Goal: Information Seeking & Learning: Learn about a topic

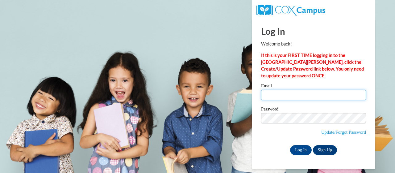
click at [285, 95] on input "Email" at bounding box center [313, 94] width 105 height 10
type input "[EMAIL_ADDRESS][DOMAIN_NAME]"
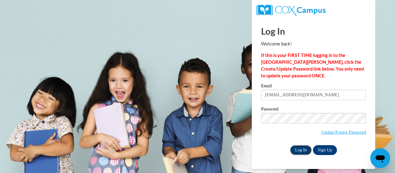
click at [305, 149] on input "Log In" at bounding box center [301, 150] width 22 height 10
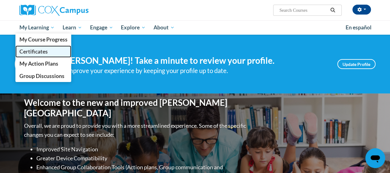
click at [45, 49] on span "Certificates" at bounding box center [33, 51] width 28 height 6
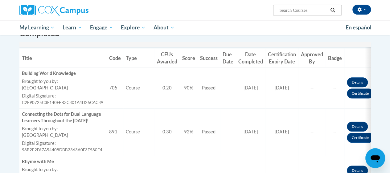
scroll to position [189, 0]
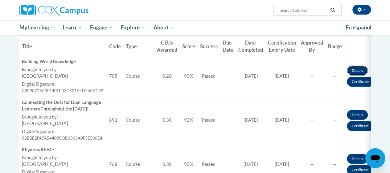
click at [354, 69] on link "Details" at bounding box center [357, 70] width 21 height 10
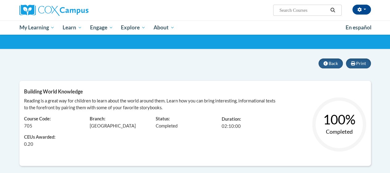
scroll to position [37, 0]
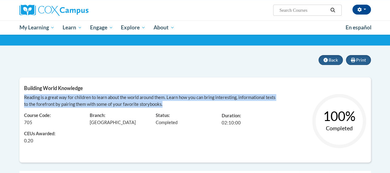
drag, startPoint x: 166, startPoint y: 105, endPoint x: 23, endPoint y: 96, distance: 142.9
click at [23, 96] on div "Reading is a great way for children to learn about the world around them. Learn…" at bounding box center [151, 119] width 264 height 50
copy span "Reading is a great way for children to learn about the world around them. Learn…"
click at [333, 63] on button "Back" at bounding box center [331, 60] width 24 height 10
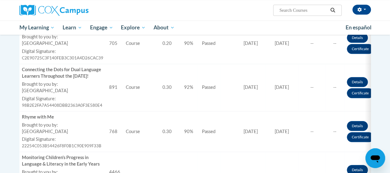
scroll to position [210, 0]
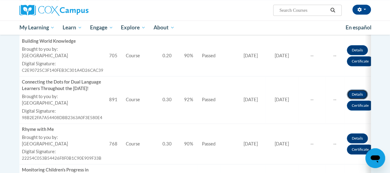
click at [355, 97] on link "Details" at bounding box center [357, 94] width 21 height 10
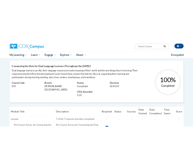
scroll to position [74, 0]
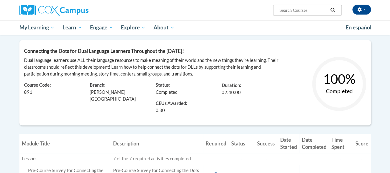
drag, startPoint x: 203, startPoint y: 48, endPoint x: 24, endPoint y: 48, distance: 179.0
click at [24, 48] on h5 "Connecting the Dots for Dual Language Learners Throughout the [DATE]!" at bounding box center [195, 51] width 343 height 6
copy span "Connecting the Dots for Dual Language Learners Throughout the [DATE]!"
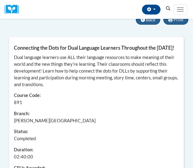
scroll to position [58, 0]
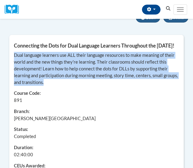
drag, startPoint x: 68, startPoint y: 89, endPoint x: 14, endPoint y: 63, distance: 59.9
click at [14, 63] on div "Dual language learners use ALL their language resources to make meaning of thei…" at bounding box center [96, 114] width 174 height 124
copy span "Dual language learners use ALL their language resources to make meaning of thei…"
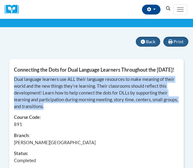
scroll to position [0, 0]
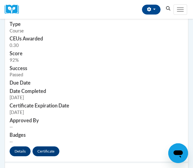
scroll to position [460, 0]
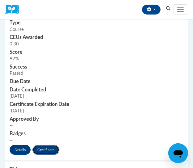
click at [51, 146] on link "Certificate" at bounding box center [45, 150] width 27 height 10
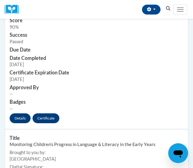
scroll to position [699, 0]
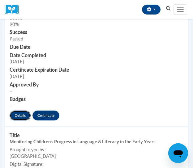
click at [20, 115] on link "Details" at bounding box center [20, 115] width 21 height 10
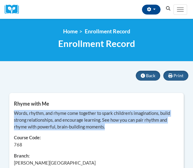
drag, startPoint x: 112, startPoint y: 127, endPoint x: 13, endPoint y: 111, distance: 100.3
click at [13, 111] on div "Words, rhythm, and rhyme come together to spark children's imaginations, build …" at bounding box center [96, 165] width 174 height 111
copy span "Words, rhythm, and rhyme come together to spark children's imaginations, build …"
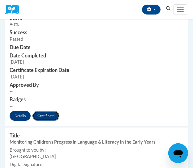
click at [53, 116] on link "Certificate" at bounding box center [45, 116] width 27 height 10
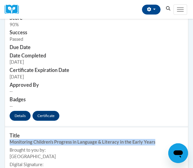
drag, startPoint x: 155, startPoint y: 143, endPoint x: 11, endPoint y: 143, distance: 143.8
click at [11, 143] on div "Monitoring Children's Progress in Language & Literacy in the Early Years" at bounding box center [96, 142] width 173 height 6
copy div "Monitoring Children's Progress in Language & Literacy in the Early Years"
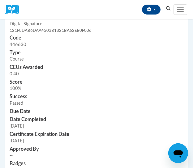
scroll to position [847, 0]
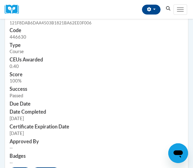
click at [60, 81] on td "Score 100%" at bounding box center [96, 77] width 183 height 15
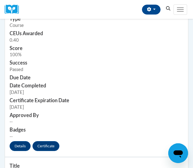
scroll to position [884, 0]
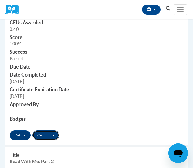
click at [49, 133] on link "Certificate" at bounding box center [45, 135] width 27 height 10
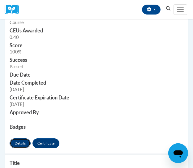
click at [25, 140] on link "Details" at bounding box center [20, 143] width 21 height 10
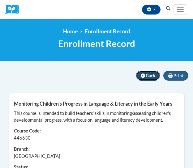
click at [150, 72] on button "Back" at bounding box center [147, 76] width 24 height 10
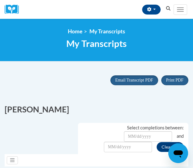
click at [73, 93] on div "Print PDF Portrait Landscape Email Transcript PDF" at bounding box center [96, 84] width 193 height 27
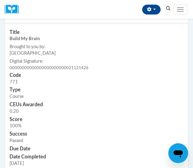
scroll to position [2841, 0]
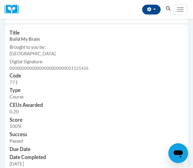
click at [95, 81] on td "Code 771" at bounding box center [96, 79] width 183 height 15
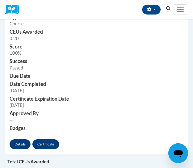
scroll to position [2915, 0]
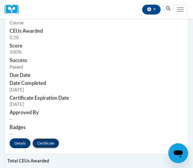
click at [48, 141] on link "Certificate" at bounding box center [45, 143] width 27 height 10
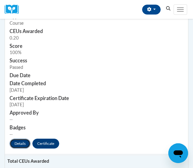
click at [20, 142] on link "Details" at bounding box center [20, 144] width 21 height 10
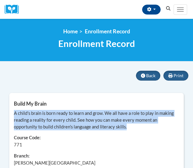
drag, startPoint x: 132, startPoint y: 130, endPoint x: 12, endPoint y: 114, distance: 120.7
copy span "A child's brain is born ready to learn and grow. We all have a role to play in …"
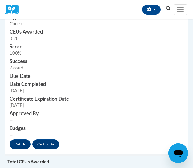
click at [81, 105] on td "Certificate Expiration Date 08/28/2024" at bounding box center [96, 102] width 183 height 15
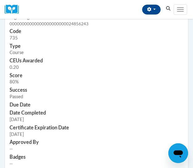
scroll to position [2679, 0]
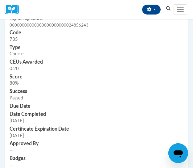
click at [57, 73] on h3 "Score" at bounding box center [97, 76] width 174 height 7
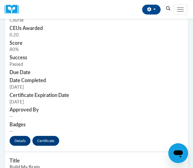
scroll to position [2716, 0]
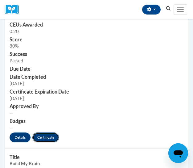
click at [48, 134] on link "Certificate" at bounding box center [45, 137] width 27 height 10
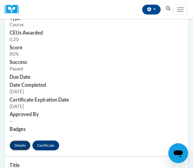
click at [27, 141] on link "Details" at bounding box center [20, 145] width 21 height 10
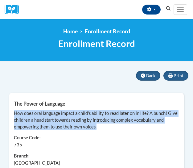
drag, startPoint x: 99, startPoint y: 127, endPoint x: 14, endPoint y: 113, distance: 86.6
click at [14, 113] on div "How does oral language impact a child's ability to read later on in life? A bun…" at bounding box center [96, 120] width 165 height 20
copy span "How does oral language impact a child's ability to read later on in life? A bun…"
click at [146, 75] on button "Back" at bounding box center [148, 76] width 24 height 10
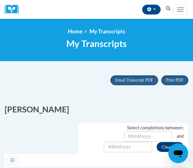
click at [55, 73] on div "Print PDF Portrait Landscape Email Transcript PDF" at bounding box center [96, 84] width 193 height 27
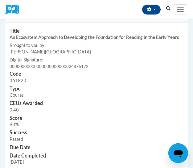
scroll to position [2421, 0]
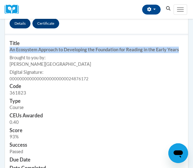
drag, startPoint x: 179, startPoint y: 50, endPoint x: 6, endPoint y: 49, distance: 172.5
click at [6, 49] on td "Title An Ecosystem Approach to Developing the Foundation for Reading in the Ear…" at bounding box center [96, 58] width 183 height 47
copy div "An Ecosystem Approach to Developing the Foundation for Reading in the Early Yea…"
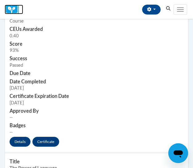
scroll to position [2520, 0]
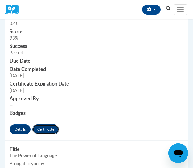
click at [49, 126] on link "Certificate" at bounding box center [45, 129] width 27 height 10
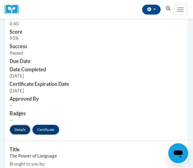
click at [20, 126] on link "Details" at bounding box center [20, 130] width 21 height 10
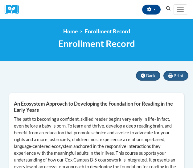
click at [14, 118] on span "The path to becoming a confident, skilled reader begins very early in life- in …" at bounding box center [96, 156] width 165 height 80
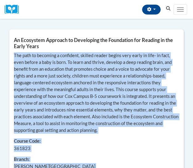
scroll to position [86, 0]
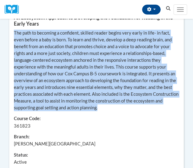
drag, startPoint x: 14, startPoint y: 118, endPoint x: 132, endPoint y: 107, distance: 119.0
click at [132, 107] on div "The path to becoming a confident, skilled reader begins very early in life- in …" at bounding box center [96, 70] width 165 height 81
copy span "The path to becoming a confident, skilled reader begins very early in life- in …"
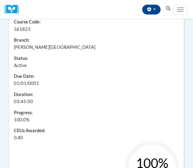
scroll to position [210, 0]
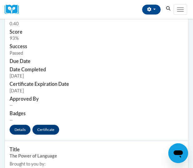
click at [83, 105] on td "Approved By --" at bounding box center [96, 102] width 183 height 15
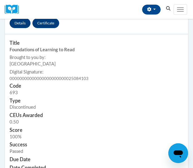
scroll to position [2235, 0]
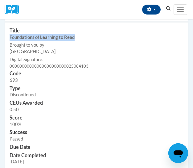
drag, startPoint x: 73, startPoint y: 36, endPoint x: 8, endPoint y: 37, distance: 65.1
click at [8, 37] on td "Title Foundations of Learning to Read Brought to you by: COX Campus Last Enroll…" at bounding box center [96, 46] width 183 height 47
copy div "Foundations of Learning to Read"
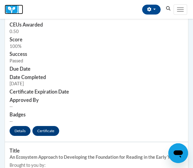
scroll to position [2317, 0]
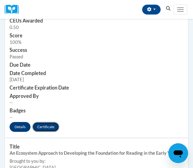
click at [51, 124] on link "Certificate" at bounding box center [45, 127] width 27 height 10
click at [21, 122] on link "Details" at bounding box center [20, 127] width 21 height 10
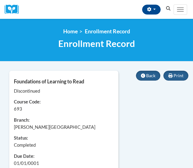
click at [115, 127] on div "Print Back Foundations of Learning to Read Discontinued Learner: Shannon Keach …" at bounding box center [97, 139] width 184 height 137
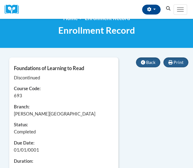
scroll to position [12, 0]
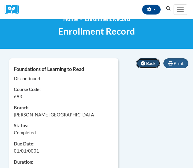
click at [151, 63] on span "Back" at bounding box center [150, 62] width 9 height 5
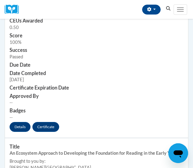
click at [170, 85] on h3 "Certificate Expiration Date" at bounding box center [97, 87] width 174 height 7
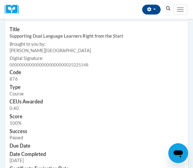
scroll to position [2034, 0]
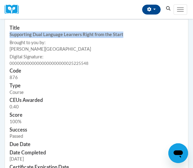
drag, startPoint x: 123, startPoint y: 34, endPoint x: 8, endPoint y: 33, distance: 114.8
click at [8, 33] on td "Title Supporting Dual Language Learners Right from the Start Brought to you by:…" at bounding box center [96, 43] width 183 height 47
copy div "Supporting Dual Language Learners Right from the Start"
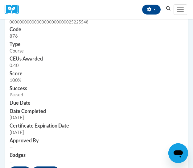
scroll to position [2087, 0]
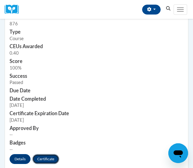
click at [44, 156] on link "Certificate" at bounding box center [45, 159] width 27 height 10
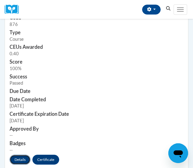
click at [19, 161] on link "Details" at bounding box center [20, 160] width 21 height 10
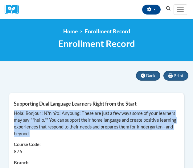
drag, startPoint x: 31, startPoint y: 132, endPoint x: 12, endPoint y: 113, distance: 26.8
copy span "Hola! Bonjour! N?n h?o! Anyoung! These are just a few ways some of your learner…"
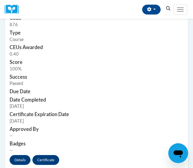
click at [140, 111] on h3 "Certificate Expiration Date" at bounding box center [97, 114] width 174 height 7
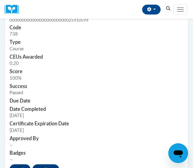
scroll to position [1885, 0]
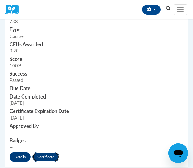
click at [43, 153] on link "Certificate" at bounding box center [45, 157] width 27 height 10
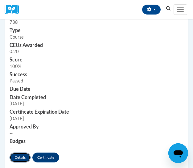
click at [20, 152] on link "Details" at bounding box center [20, 157] width 21 height 10
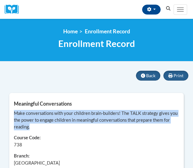
drag, startPoint x: 30, startPoint y: 127, endPoint x: 12, endPoint y: 114, distance: 21.6
copy span "Make conversations with your children brain-builders! The TALK strategy gives y…"
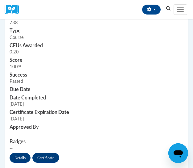
click at [92, 105] on td "Date Completed 10/29/2024" at bounding box center [96, 101] width 183 height 15
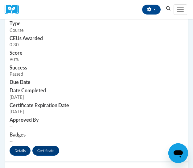
scroll to position [1699, 0]
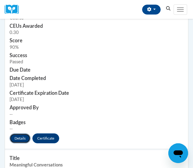
click at [22, 138] on link "Details" at bounding box center [20, 138] width 21 height 10
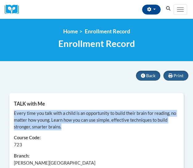
drag, startPoint x: 66, startPoint y: 127, endPoint x: 11, endPoint y: 116, distance: 55.8
copy span "Every time you talk with a child is an opportunity to build their brain for rea…"
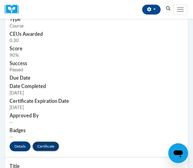
click at [49, 142] on link "Certificate" at bounding box center [45, 146] width 27 height 10
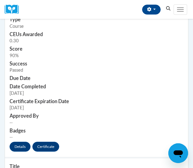
click at [88, 52] on td "Score 90%" at bounding box center [96, 52] width 183 height 15
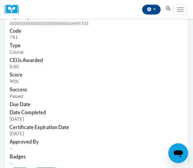
scroll to position [1476, 0]
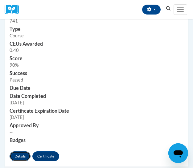
click at [23, 154] on link "Details" at bounding box center [20, 156] width 21 height 10
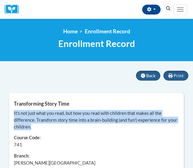
drag, startPoint x: 33, startPoint y: 127, endPoint x: 13, endPoint y: 112, distance: 24.5
copy span "It's not just what you read, but how you read with children that makes all the …"
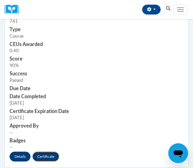
click at [48, 153] on link "Certificate" at bounding box center [45, 157] width 27 height 10
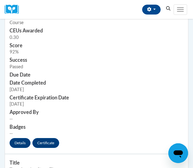
scroll to position [1281, 0]
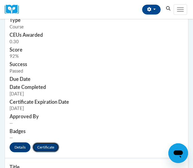
click at [53, 145] on link "Certificate" at bounding box center [45, 147] width 27 height 10
click at [26, 145] on link "Details" at bounding box center [20, 147] width 21 height 10
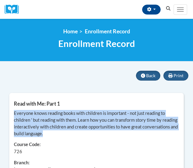
drag, startPoint x: 49, startPoint y: 132, endPoint x: 12, endPoint y: 113, distance: 42.1
click at [12, 113] on div "Everyone knows reading books with children is important - not just reading to c…" at bounding box center [96, 169] width 175 height 118
copy span "Everyone knows reading books with children is important - not just reading to c…"
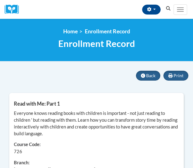
click at [64, 148] on span "Course Code:" at bounding box center [96, 144] width 165 height 7
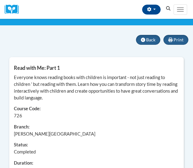
scroll to position [37, 0]
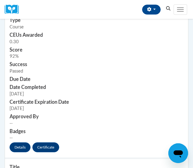
click at [110, 78] on h3 "Due Date" at bounding box center [97, 79] width 174 height 7
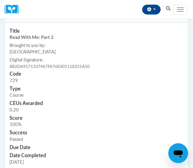
scroll to position [1009, 0]
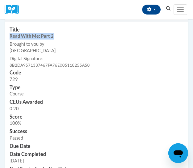
drag, startPoint x: 54, startPoint y: 34, endPoint x: 9, endPoint y: 35, distance: 45.1
click at [9, 35] on td "Title Read With Me: Part 2 Brought to you by: COX Campus Last Enrollment Date: …" at bounding box center [96, 45] width 183 height 47
copy div "Read With Me: Part 2"
click at [77, 107] on div "0.20" at bounding box center [97, 109] width 174 height 6
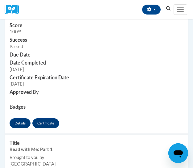
scroll to position [1120, 0]
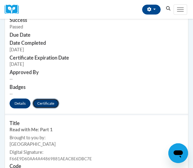
click at [48, 100] on link "Certificate" at bounding box center [45, 103] width 27 height 10
click at [19, 100] on link "Details" at bounding box center [20, 103] width 21 height 10
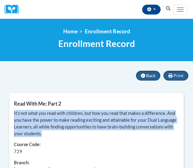
drag, startPoint x: 49, startPoint y: 134, endPoint x: 12, endPoint y: 114, distance: 41.9
click at [12, 114] on div "It's not what you read with children, but how you read that makes a difference.…" at bounding box center [96, 169] width 175 height 118
copy span "It's not what you read with children, but how you read that makes a difference.…"
